Goal: Transaction & Acquisition: Purchase product/service

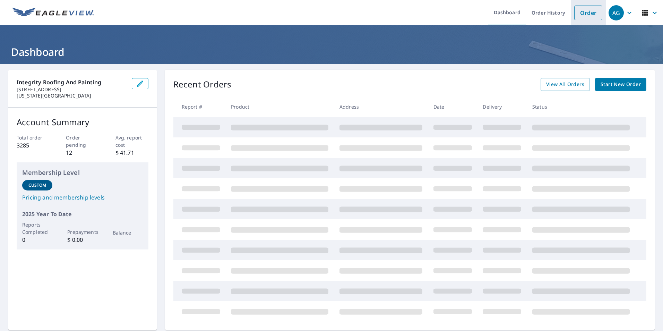
click at [582, 14] on link "Order" at bounding box center [589, 13] width 28 height 15
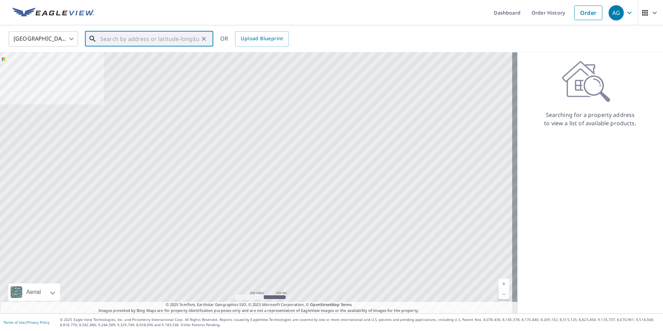
click at [137, 43] on input "text" at bounding box center [149, 38] width 99 height 19
paste input "[STREET_ADDRESS]"
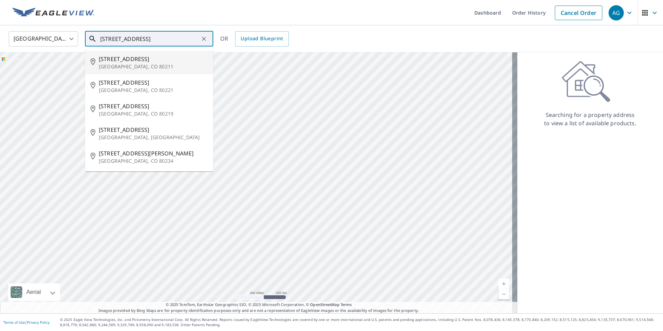
click at [141, 65] on p "[GEOGRAPHIC_DATA], CO 80211" at bounding box center [153, 66] width 109 height 7
type input "[STREET_ADDRESS]"
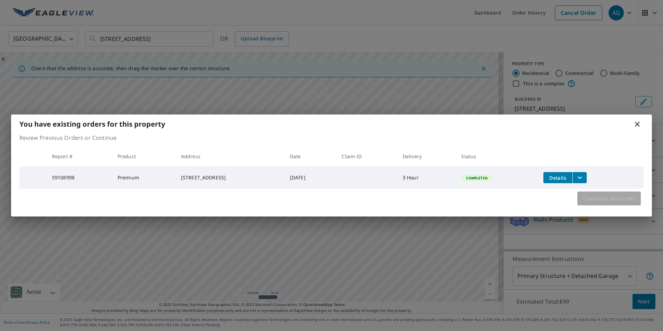
click at [618, 203] on span "Continue my order" at bounding box center [609, 199] width 52 height 10
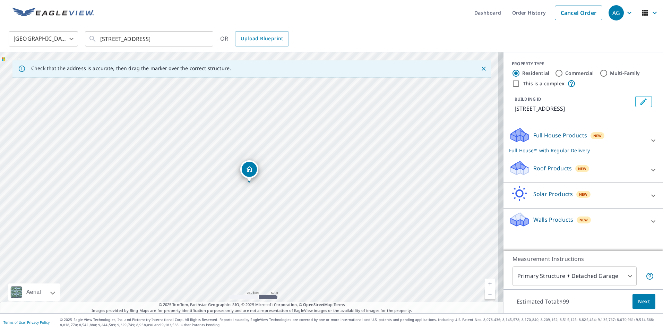
click at [594, 223] on div "Walls Products New" at bounding box center [577, 221] width 136 height 20
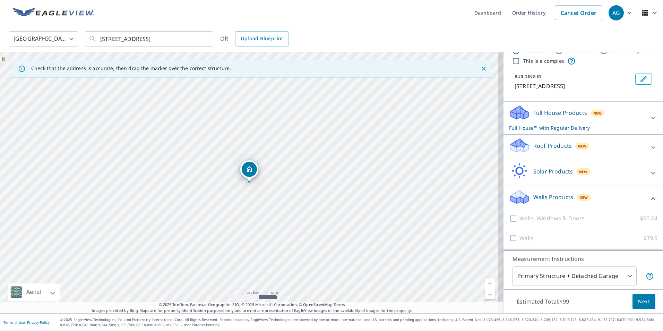
click at [592, 121] on div "Full House Products New Full House™ with Regular Delivery" at bounding box center [577, 117] width 136 height 27
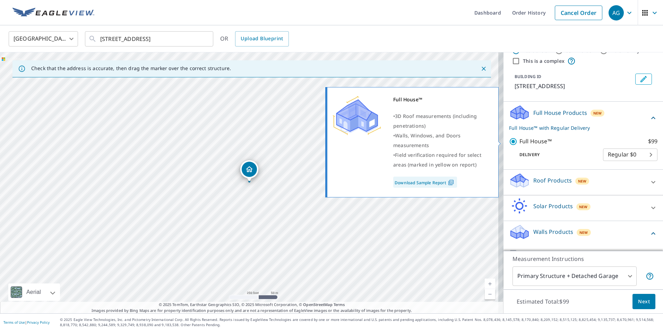
click at [520, 139] on p "Full House™" at bounding box center [536, 141] width 32 height 9
click at [520, 139] on input "Full House™ $99" at bounding box center [514, 141] width 10 height 8
checkbox input "false"
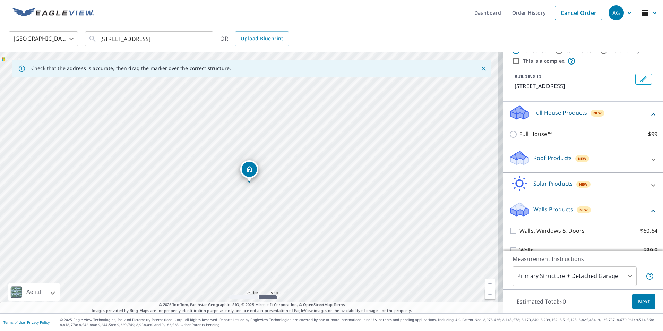
scroll to position [35, 0]
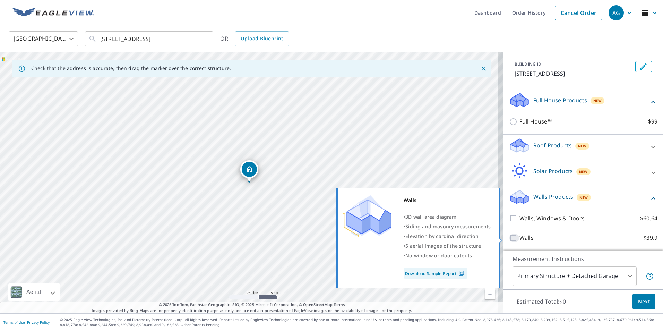
click at [509, 237] on input "Walls $39.9" at bounding box center [514, 238] width 10 height 8
checkbox input "true"
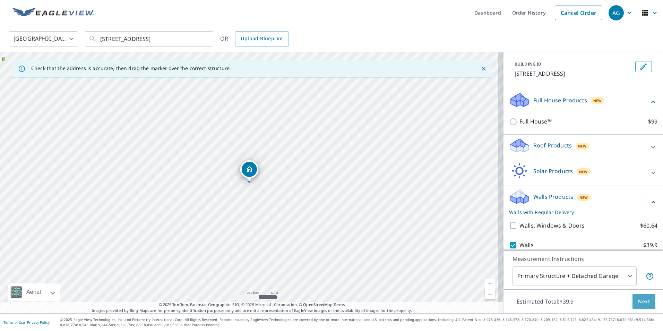
click at [633, 299] on button "Next" at bounding box center [644, 302] width 23 height 16
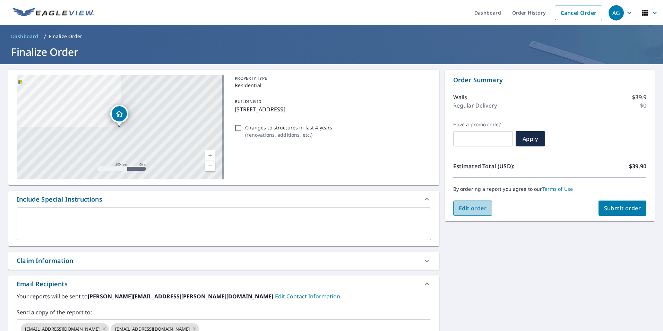
click at [463, 208] on span "Edit order" at bounding box center [473, 208] width 28 height 8
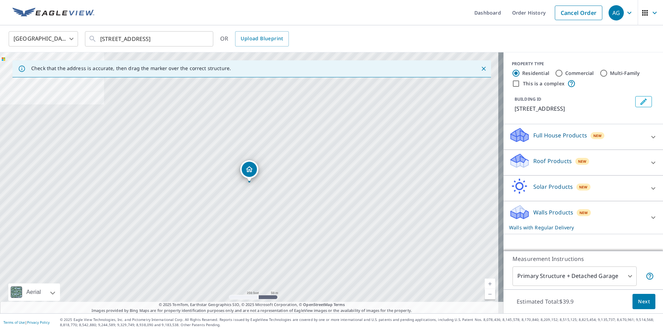
click at [574, 224] on p "Walls with Regular Delivery" at bounding box center [577, 227] width 136 height 7
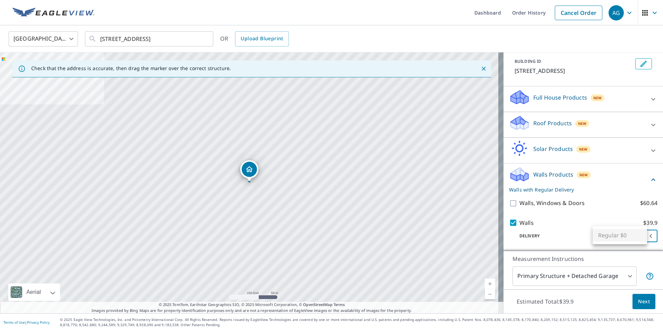
click at [608, 236] on body "AG AG Dashboard Order History Cancel Order AG [GEOGRAPHIC_DATA] [GEOGRAPHIC_DAT…" at bounding box center [331, 165] width 663 height 331
click at [564, 205] on div at bounding box center [331, 165] width 663 height 331
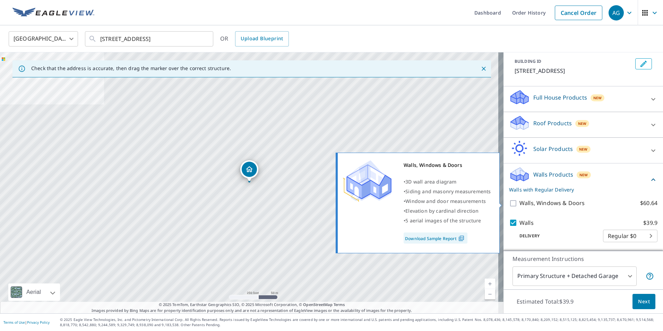
click at [564, 205] on p "Walls, Windows & Doors" at bounding box center [552, 203] width 65 height 9
click at [520, 205] on input "Walls, Windows & Doors $60.64" at bounding box center [514, 203] width 10 height 8
checkbox input "true"
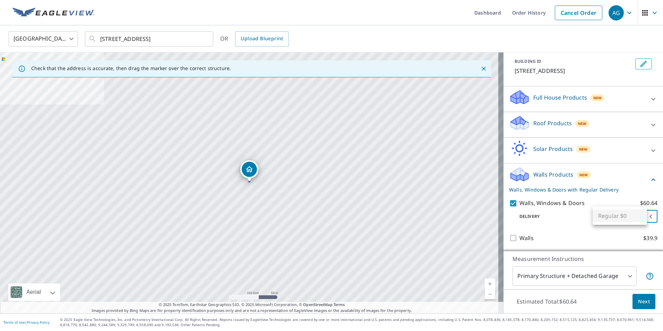
click at [599, 217] on body "AG AG Dashboard Order History Cancel Order AG [GEOGRAPHIC_DATA] [GEOGRAPHIC_DAT…" at bounding box center [331, 165] width 663 height 331
click at [512, 237] on div at bounding box center [331, 165] width 663 height 331
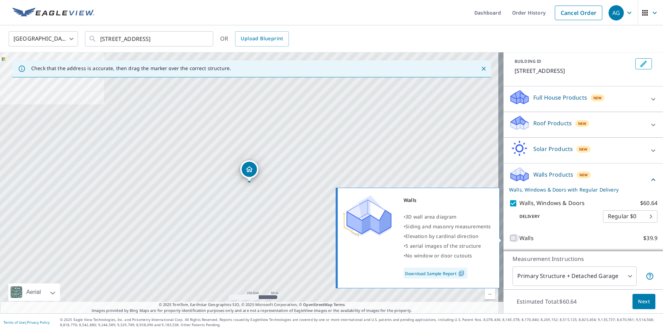
click at [512, 237] on input "Walls $39.9" at bounding box center [514, 238] width 10 height 8
checkbox input "true"
checkbox input "false"
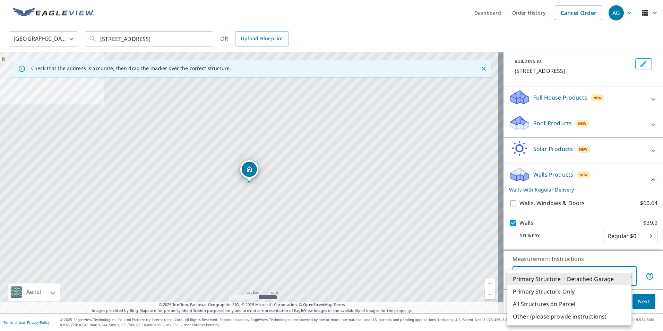
click at [601, 281] on body "AG AG Dashboard Order History Cancel Order AG [GEOGRAPHIC_DATA] [GEOGRAPHIC_DAT…" at bounding box center [331, 165] width 663 height 331
click at [573, 291] on li "Primary Structure Only" at bounding box center [570, 291] width 124 height 12
type input "2"
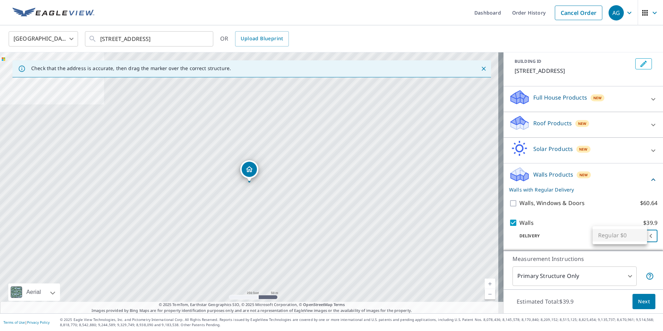
click at [615, 239] on body "AG AG Dashboard Order History Cancel Order AG [GEOGRAPHIC_DATA] [GEOGRAPHIC_DAT…" at bounding box center [331, 165] width 663 height 331
click at [637, 304] on div at bounding box center [331, 165] width 663 height 331
click at [638, 304] on span "Next" at bounding box center [644, 301] width 12 height 9
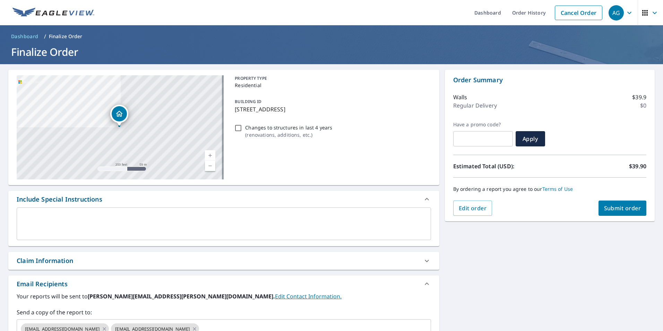
click at [430, 21] on ul "Dashboard Order History Cancel Order" at bounding box center [353, 12] width 508 height 25
